Goal: Task Accomplishment & Management: Complete application form

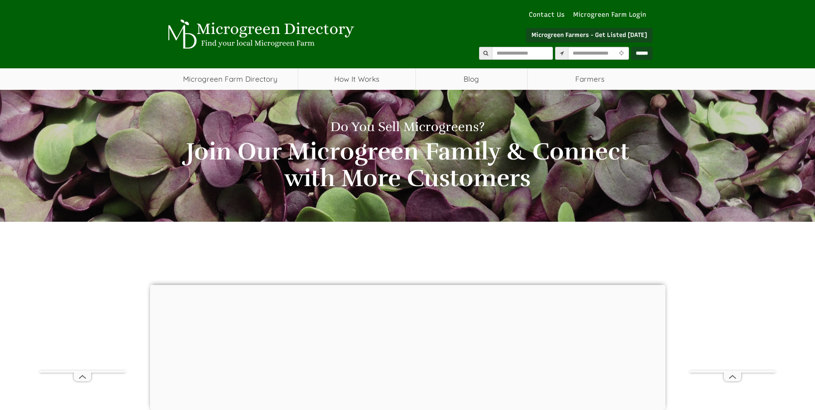
select select "Language Translate Widget"
click at [414, 285] on div at bounding box center [408, 285] width 516 height 0
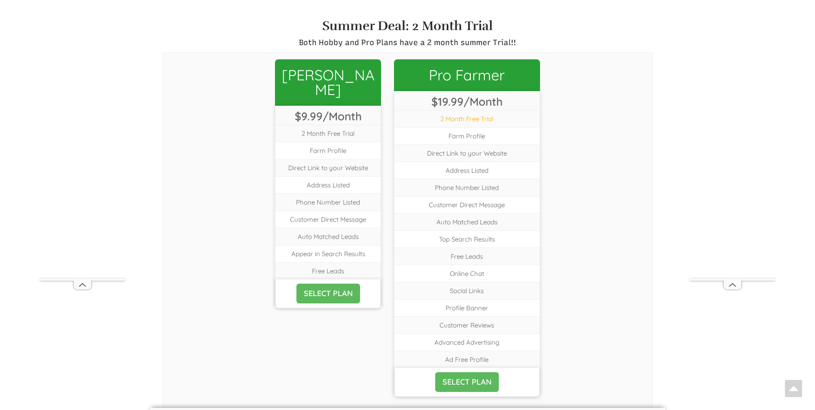
scroll to position [339, 0]
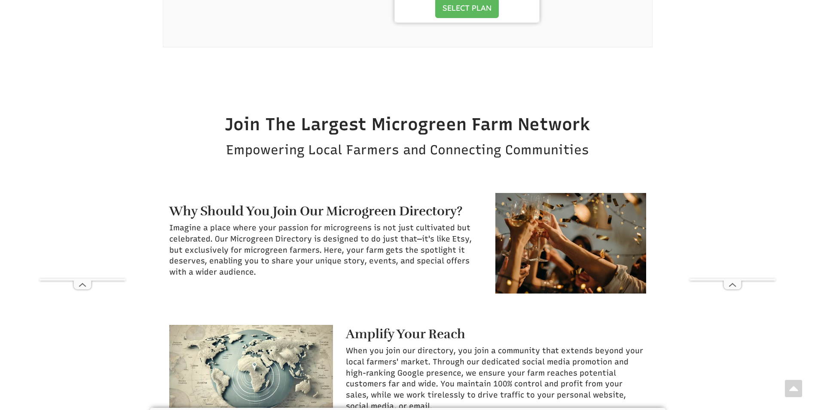
scroll to position [733, 0]
